Goal: Task Accomplishment & Management: Manage account settings

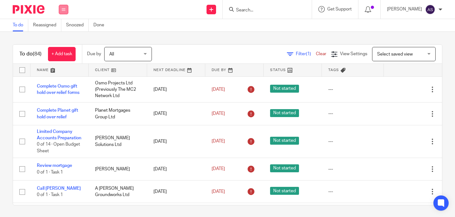
click at [67, 11] on button at bounding box center [64, 10] width 10 height 10
click at [65, 58] on link "Team" at bounding box center [60, 57] width 10 height 4
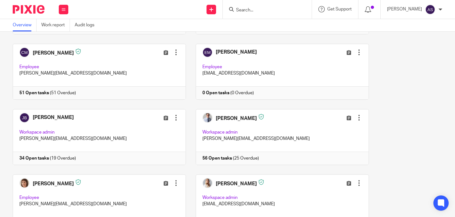
scroll to position [191, 0]
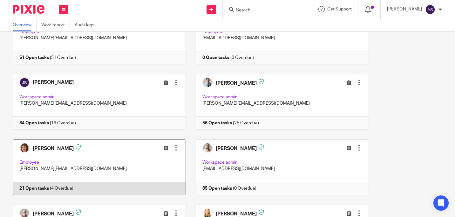
click at [56, 146] on link at bounding box center [94, 168] width 183 height 56
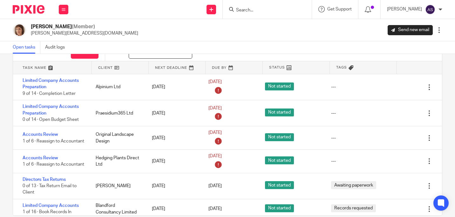
scroll to position [32, 0]
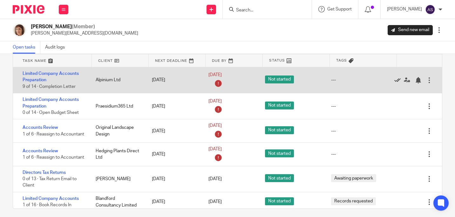
click at [394, 79] on icon at bounding box center [397, 80] width 6 height 6
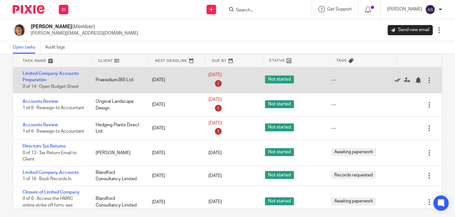
click at [394, 79] on icon at bounding box center [397, 80] width 6 height 6
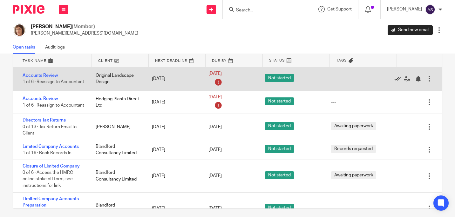
click at [394, 79] on icon at bounding box center [397, 79] width 6 height 6
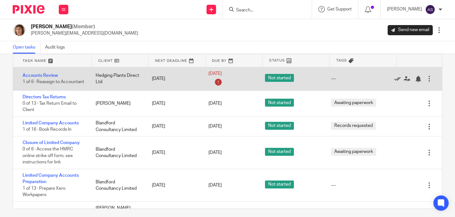
click at [394, 79] on icon at bounding box center [397, 79] width 6 height 6
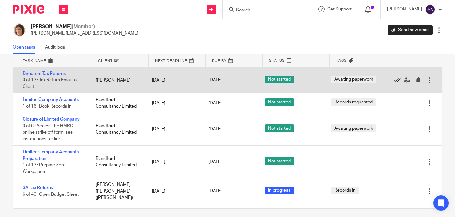
click at [394, 79] on icon at bounding box center [397, 80] width 6 height 6
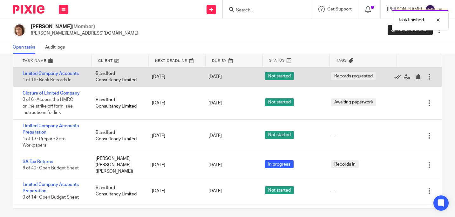
click at [394, 76] on icon at bounding box center [397, 77] width 6 height 6
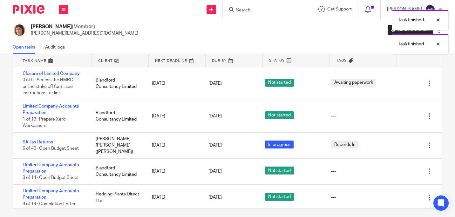
click at [391, 76] on div "Edit task Delete" at bounding box center [416, 83] width 51 height 32
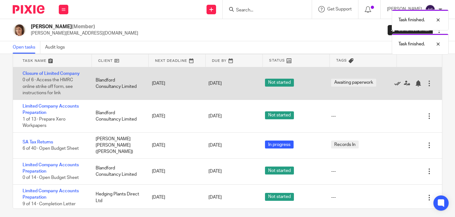
click at [394, 82] on icon at bounding box center [397, 83] width 6 height 6
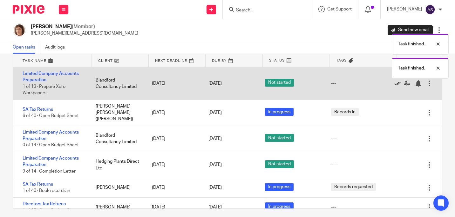
click at [394, 82] on icon at bounding box center [397, 83] width 6 height 6
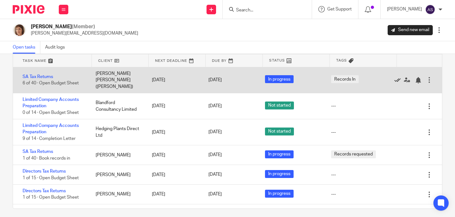
click at [394, 77] on icon at bounding box center [397, 80] width 6 height 6
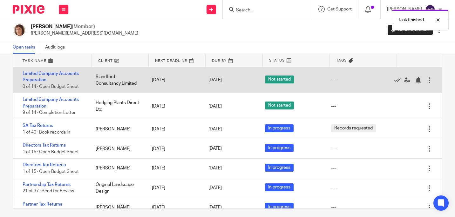
click at [391, 75] on div "Edit task Delete" at bounding box center [416, 80] width 51 height 26
click at [394, 79] on icon at bounding box center [397, 80] width 6 height 6
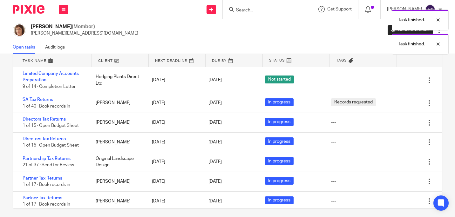
click at [394, 79] on icon at bounding box center [397, 80] width 6 height 6
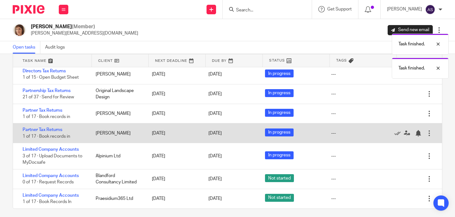
scroll to position [68, 0]
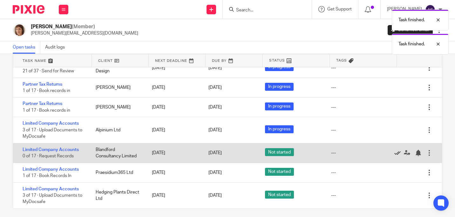
click at [394, 153] on icon at bounding box center [397, 153] width 6 height 6
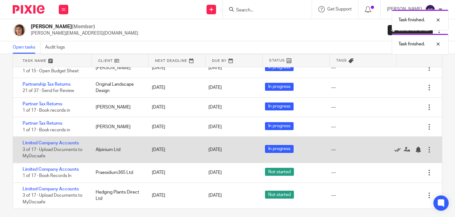
click at [394, 150] on icon at bounding box center [397, 150] width 6 height 6
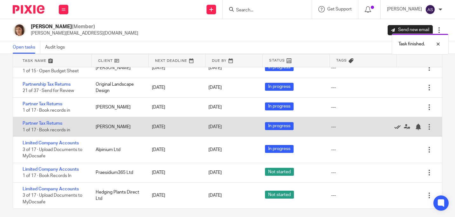
scroll to position [22, 0]
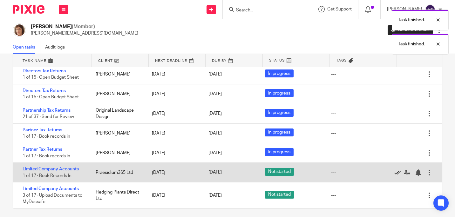
click at [394, 170] on icon at bounding box center [397, 173] width 6 height 6
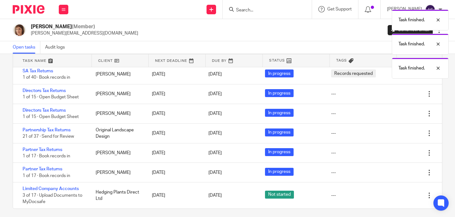
scroll to position [3, 0]
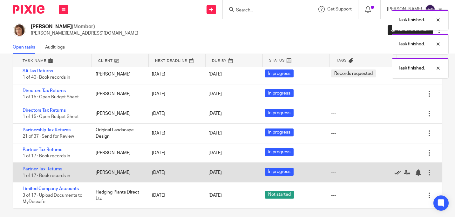
click at [394, 171] on icon at bounding box center [397, 173] width 6 height 6
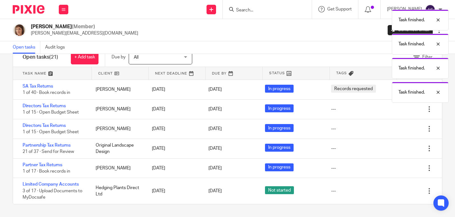
scroll to position [19, 0]
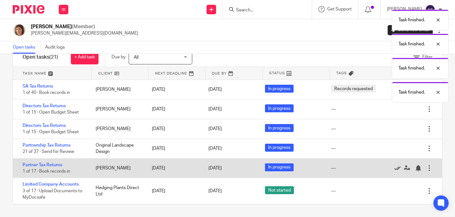
click at [394, 170] on icon at bounding box center [397, 168] width 6 height 6
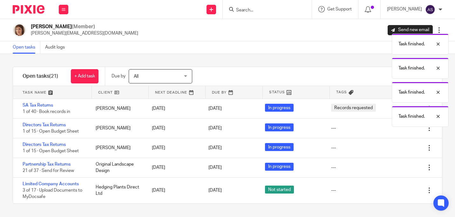
scroll to position [0, 0]
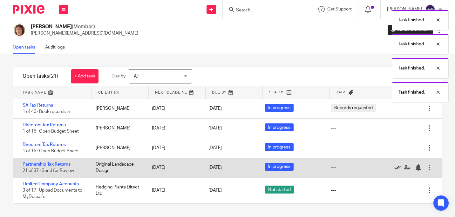
click at [394, 167] on icon at bounding box center [397, 168] width 6 height 6
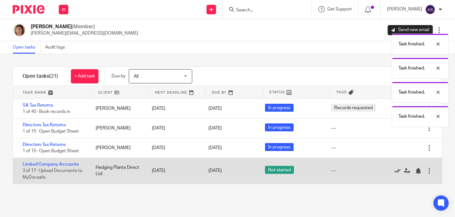
click at [394, 171] on icon at bounding box center [397, 171] width 6 height 6
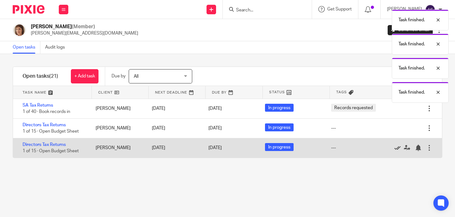
click at [394, 147] on icon at bounding box center [397, 148] width 6 height 6
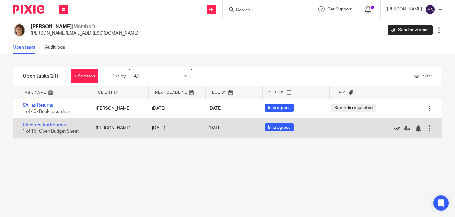
click at [394, 127] on icon at bounding box center [397, 129] width 6 height 6
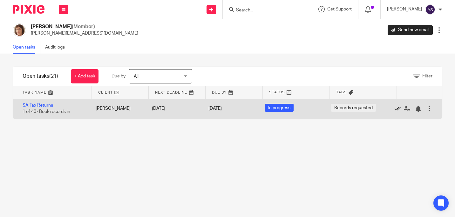
click at [394, 108] on icon at bounding box center [397, 109] width 6 height 6
